Goal: Entertainment & Leisure: Consume media (video, audio)

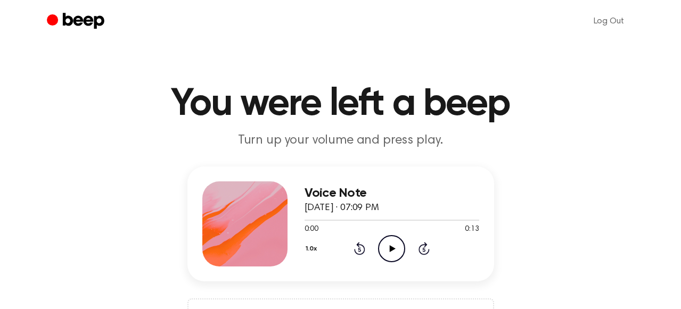
click at [393, 248] on icon at bounding box center [393, 248] width 6 height 7
click at [393, 241] on icon "Play Audio" at bounding box center [391, 248] width 27 height 27
click at [393, 241] on icon "Pause Audio" at bounding box center [391, 248] width 27 height 27
click at [307, 220] on div at bounding box center [331, 220] width 54 height 1
click at [404, 256] on icon "Play Audio" at bounding box center [391, 248] width 27 height 27
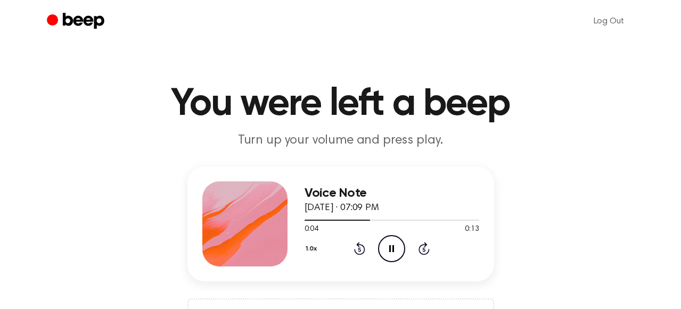
click at [394, 249] on icon "Pause Audio" at bounding box center [391, 248] width 27 height 27
click at [392, 244] on icon "Play Audio" at bounding box center [391, 248] width 27 height 27
click at [392, 245] on icon "Play Audio" at bounding box center [391, 248] width 27 height 27
click at [389, 257] on icon "Play Audio" at bounding box center [391, 248] width 27 height 27
click at [402, 41] on div "Log Out" at bounding box center [341, 21] width 588 height 43
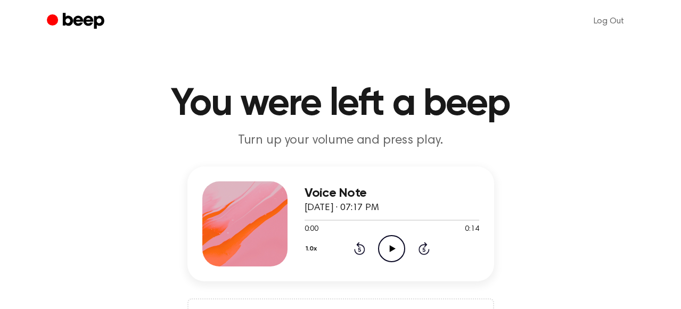
click at [384, 246] on icon "Play Audio" at bounding box center [391, 248] width 27 height 27
click at [390, 246] on icon at bounding box center [393, 248] width 6 height 7
click at [390, 245] on icon "Play Audio" at bounding box center [391, 248] width 27 height 27
click at [392, 241] on icon "Play Audio" at bounding box center [391, 248] width 27 height 27
click at [390, 248] on icon at bounding box center [393, 248] width 6 height 7
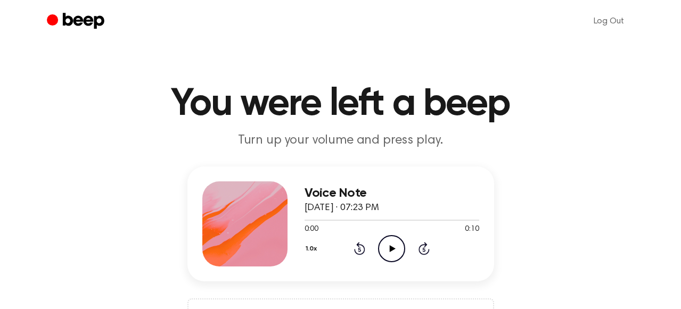
click at [393, 262] on div "Voice Note August 19, 2025 · 07:23 PM 0:00 0:10 Your browser does not support t…" at bounding box center [391, 224] width 175 height 85
click at [390, 253] on icon "Play Audio" at bounding box center [391, 248] width 27 height 27
click at [387, 252] on icon "Play Audio" at bounding box center [391, 248] width 27 height 27
click at [392, 257] on icon "Play Audio" at bounding box center [391, 248] width 27 height 27
click at [389, 253] on icon "Play Audio" at bounding box center [391, 248] width 27 height 27
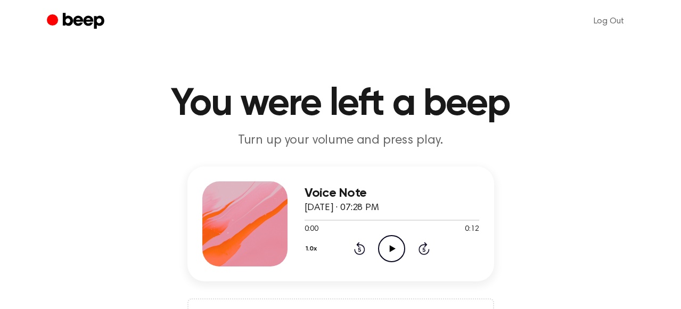
click at [400, 236] on icon "Play Audio" at bounding box center [391, 248] width 27 height 27
click at [385, 239] on icon "Play Audio" at bounding box center [391, 248] width 27 height 27
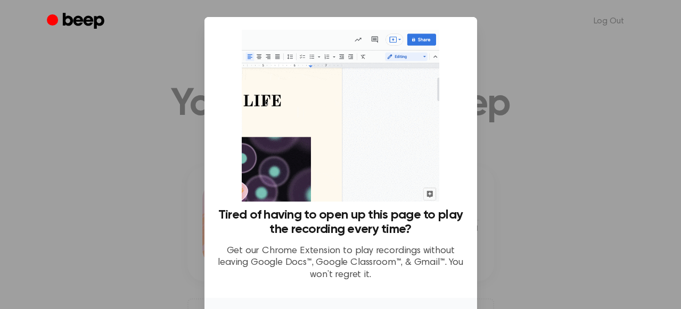
scroll to position [75, 0]
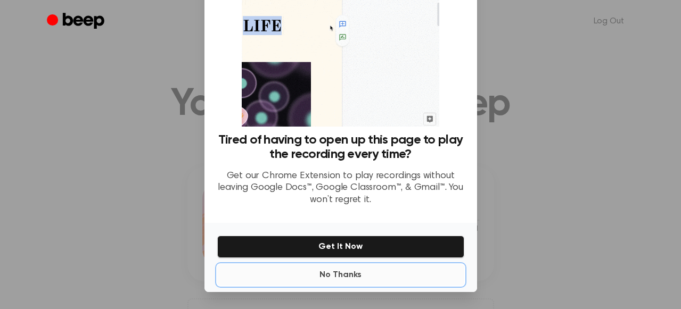
click at [352, 276] on button "No Thanks" at bounding box center [340, 275] width 247 height 21
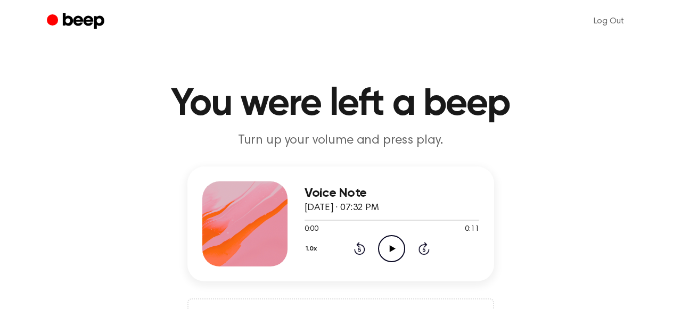
click at [387, 261] on icon "Play Audio" at bounding box center [391, 248] width 27 height 27
click at [394, 248] on icon at bounding box center [393, 248] width 6 height 7
click at [394, 243] on icon "Play Audio" at bounding box center [391, 248] width 27 height 27
click at [391, 246] on icon at bounding box center [393, 248] width 6 height 7
click at [391, 243] on icon "Play Audio" at bounding box center [391, 248] width 27 height 27
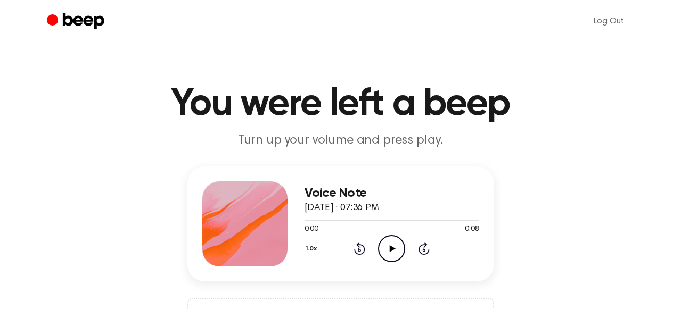
click at [393, 242] on icon "Play Audio" at bounding box center [391, 248] width 27 height 27
click at [392, 245] on icon "Play Audio" at bounding box center [391, 248] width 27 height 27
click at [386, 249] on icon "Play Audio" at bounding box center [391, 248] width 27 height 27
click at [385, 242] on icon "Play Audio" at bounding box center [391, 248] width 27 height 27
click at [390, 240] on icon "Play Audio" at bounding box center [391, 248] width 27 height 27
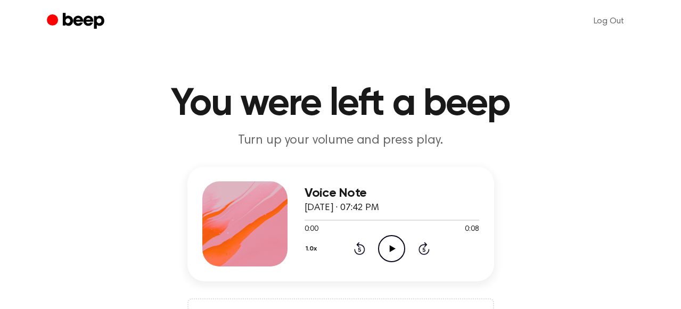
click at [392, 252] on icon "Play Audio" at bounding box center [391, 248] width 27 height 27
click at [381, 233] on div "0:00 0:10" at bounding box center [391, 229] width 175 height 11
click at [394, 249] on icon "Play Audio" at bounding box center [391, 248] width 27 height 27
click at [373, 180] on div "Voice Note August 19, 2025 · 07:43 PM 0:10 0:10 Your browser does not support t…" at bounding box center [340, 224] width 307 height 115
click at [391, 249] on icon at bounding box center [393, 248] width 6 height 7
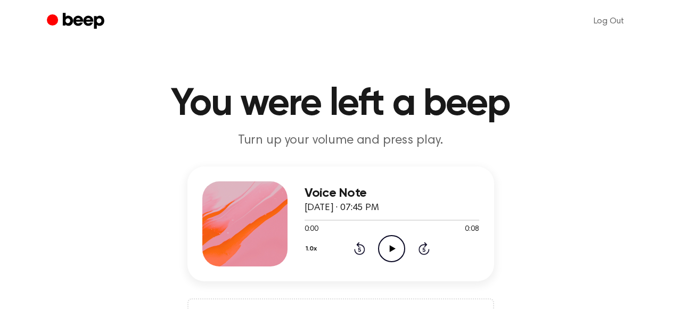
click at [388, 248] on icon "Play Audio" at bounding box center [391, 248] width 27 height 27
click at [392, 244] on icon "Play Audio" at bounding box center [391, 248] width 27 height 27
click at [392, 242] on icon "Play Audio" at bounding box center [391, 248] width 27 height 27
click at [396, 249] on icon "Play Audio" at bounding box center [391, 248] width 27 height 27
click at [399, 252] on icon "Play Audio" at bounding box center [391, 248] width 27 height 27
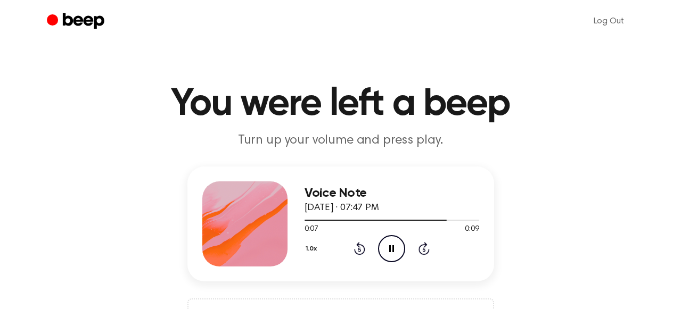
click at [384, 244] on icon "Pause Audio" at bounding box center [391, 248] width 27 height 27
click at [389, 253] on icon "Play Audio" at bounding box center [391, 248] width 27 height 27
click at [386, 243] on icon "Play Audio" at bounding box center [391, 248] width 27 height 27
click at [409, 108] on h1 "You were left a beep" at bounding box center [340, 104] width 545 height 38
click at [393, 249] on icon at bounding box center [393, 248] width 6 height 7
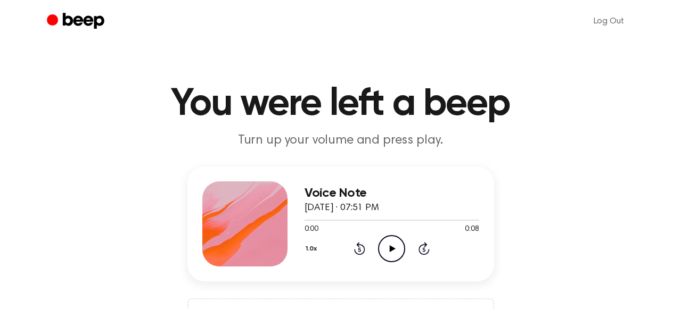
click at [382, 240] on icon "Play Audio" at bounding box center [391, 248] width 27 height 27
